Goal: Navigation & Orientation: Find specific page/section

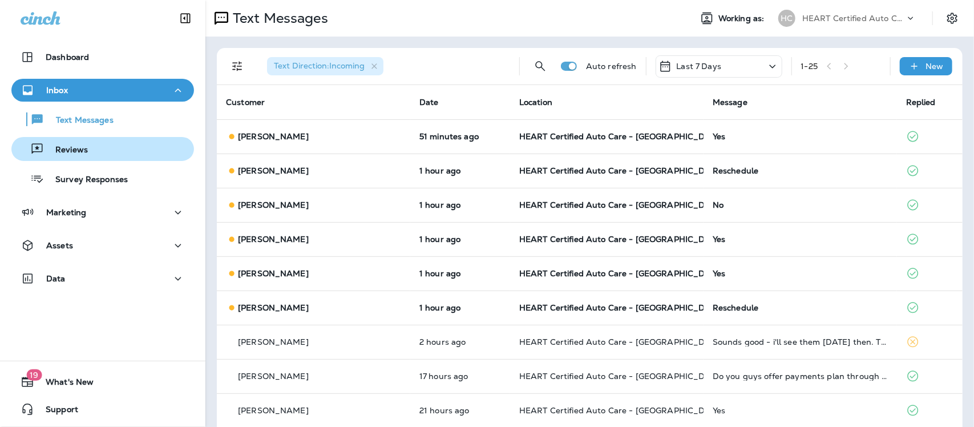
click at [66, 152] on p "Reviews" at bounding box center [66, 150] width 44 height 11
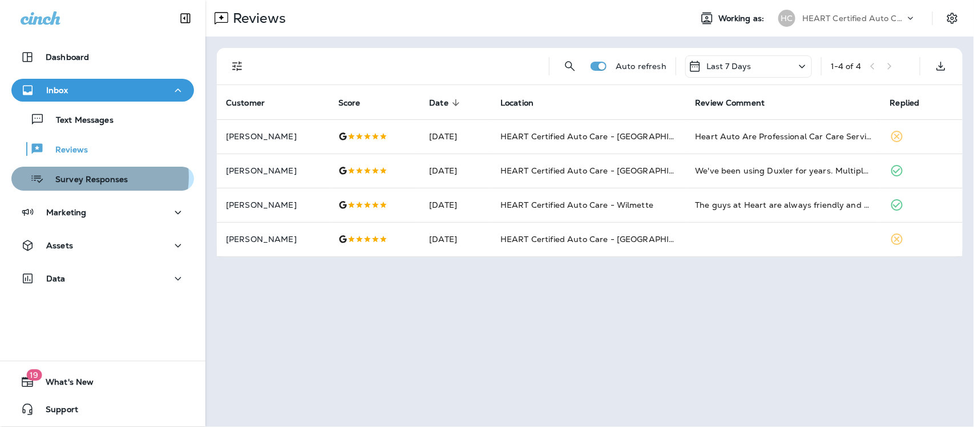
click at [96, 177] on p "Survey Responses" at bounding box center [86, 180] width 84 height 11
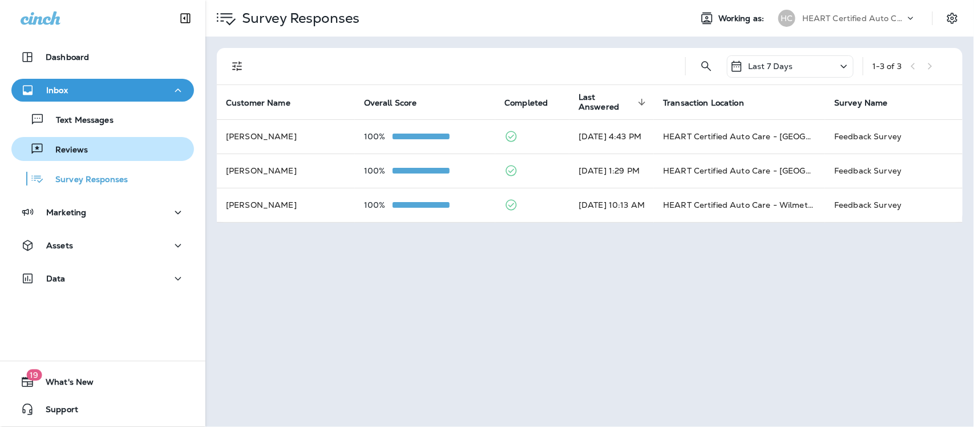
click at [67, 150] on p "Reviews" at bounding box center [66, 150] width 44 height 11
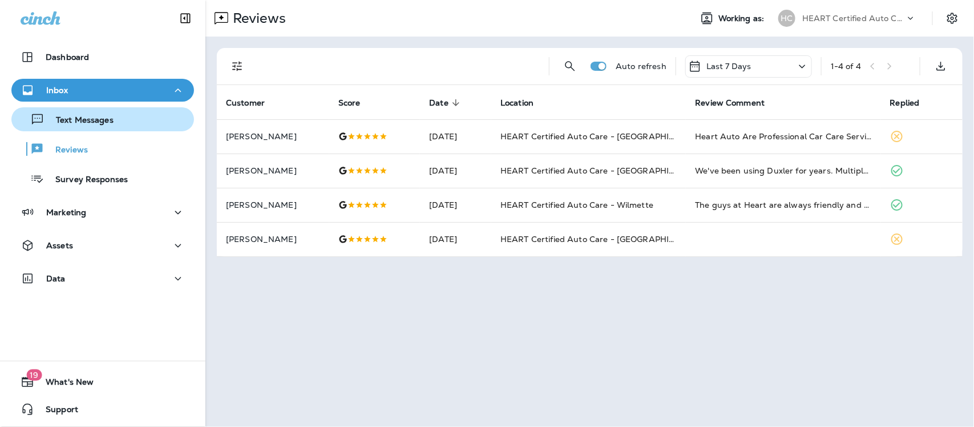
click at [78, 118] on p "Text Messages" at bounding box center [79, 120] width 69 height 11
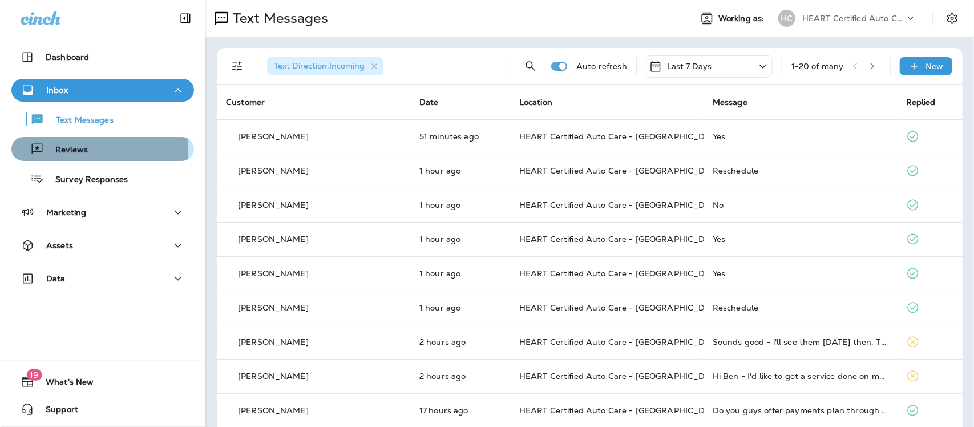
click at [60, 151] on p "Reviews" at bounding box center [66, 150] width 44 height 11
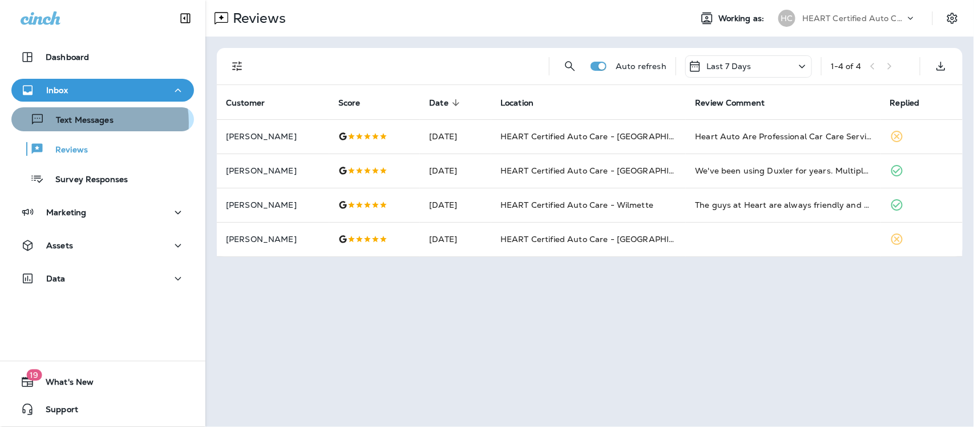
click at [87, 123] on p "Text Messages" at bounding box center [79, 120] width 69 height 11
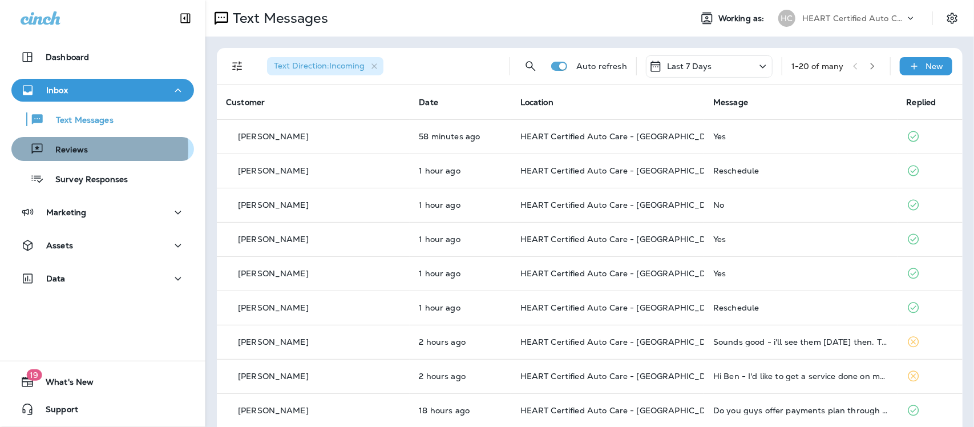
click at [66, 150] on p "Reviews" at bounding box center [66, 150] width 44 height 11
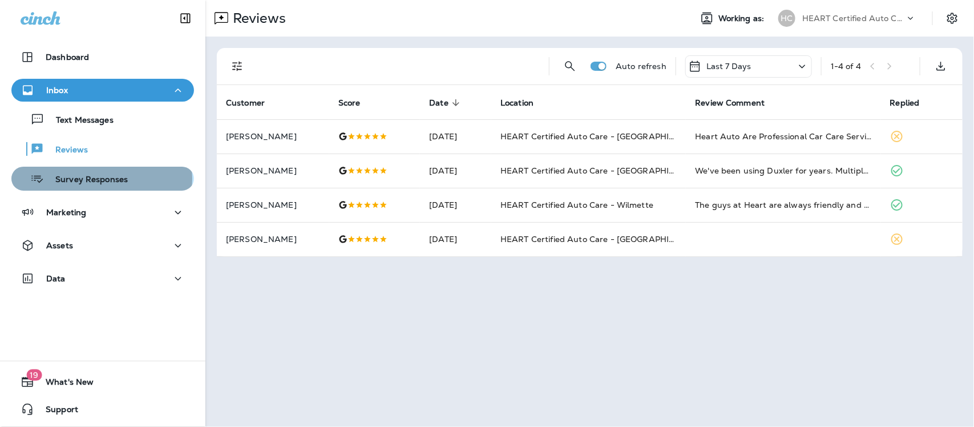
click at [101, 179] on p "Survey Responses" at bounding box center [86, 180] width 84 height 11
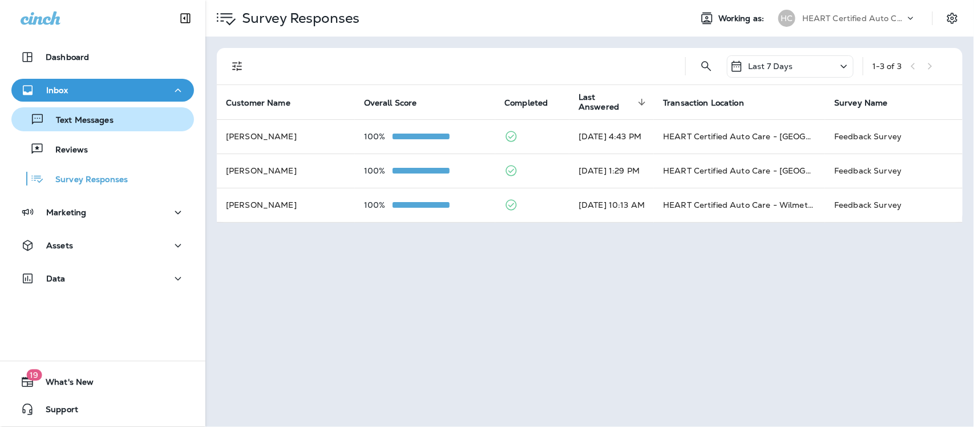
click at [72, 119] on p "Text Messages" at bounding box center [79, 120] width 69 height 11
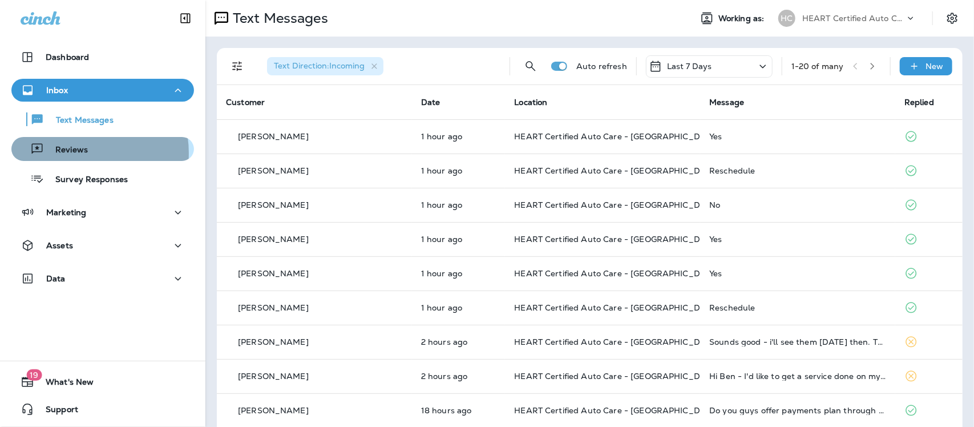
click at [75, 153] on p "Reviews" at bounding box center [66, 150] width 44 height 11
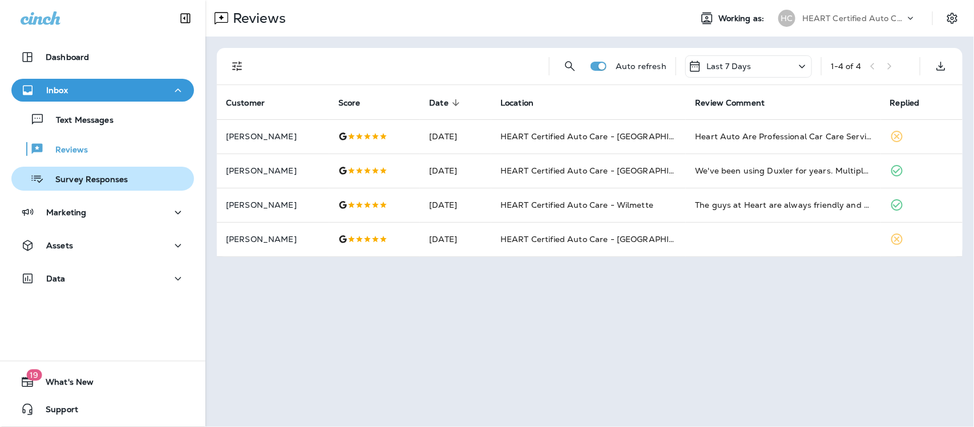
click at [61, 183] on p "Survey Responses" at bounding box center [86, 180] width 84 height 11
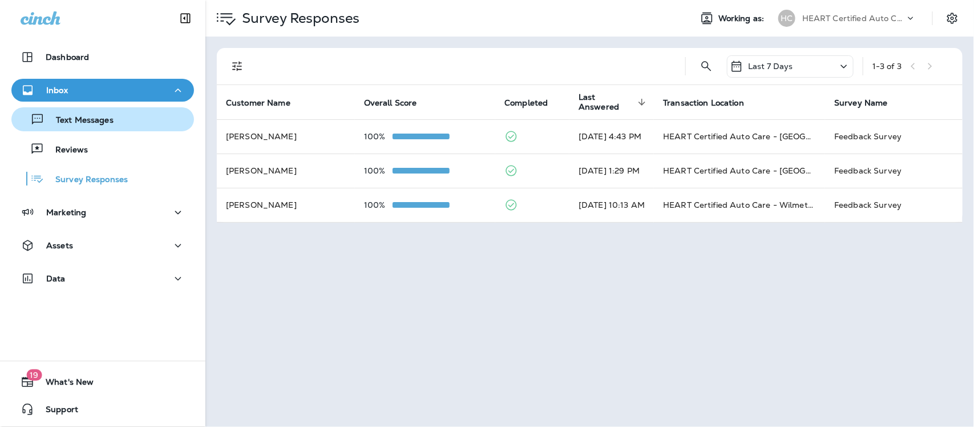
click at [82, 122] on p "Text Messages" at bounding box center [79, 120] width 69 height 11
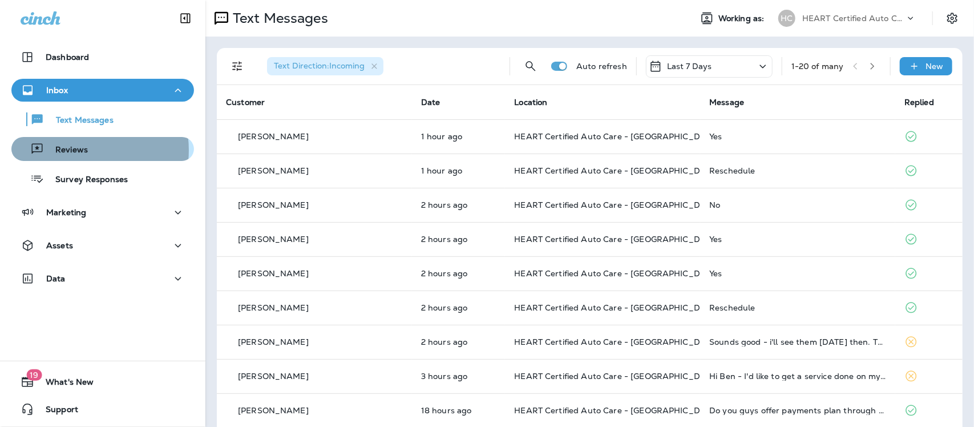
click at [82, 150] on p "Reviews" at bounding box center [66, 150] width 44 height 11
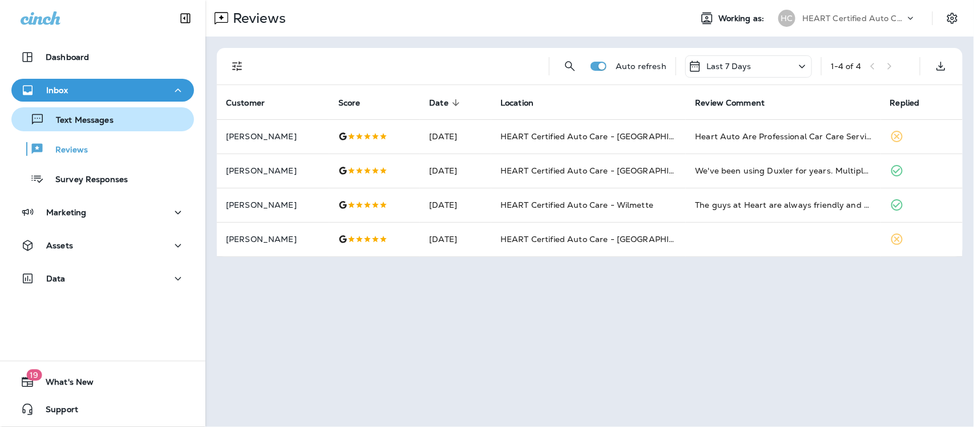
click at [90, 120] on p "Text Messages" at bounding box center [79, 120] width 69 height 11
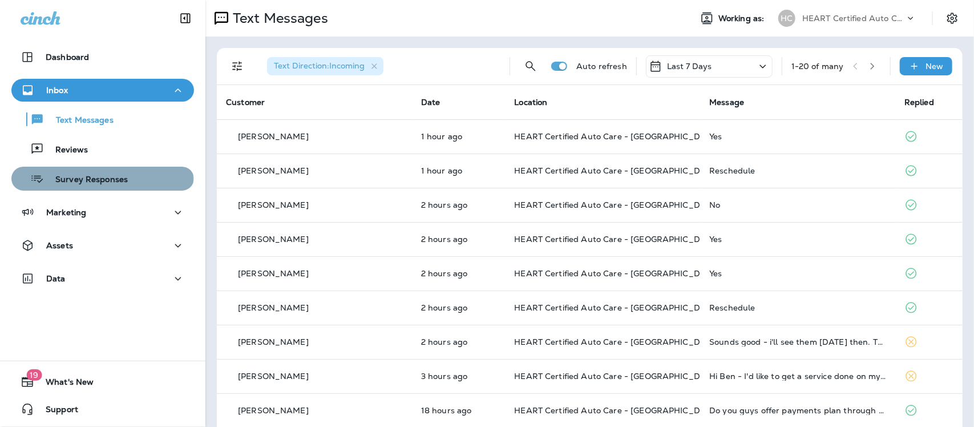
click at [102, 179] on p "Survey Responses" at bounding box center [86, 180] width 84 height 11
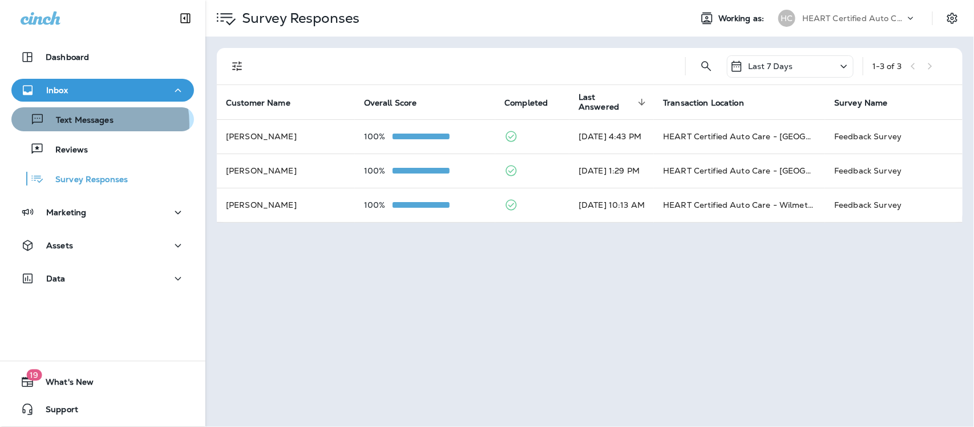
click at [92, 124] on p "Text Messages" at bounding box center [79, 120] width 69 height 11
